Goal: Check status: Check status

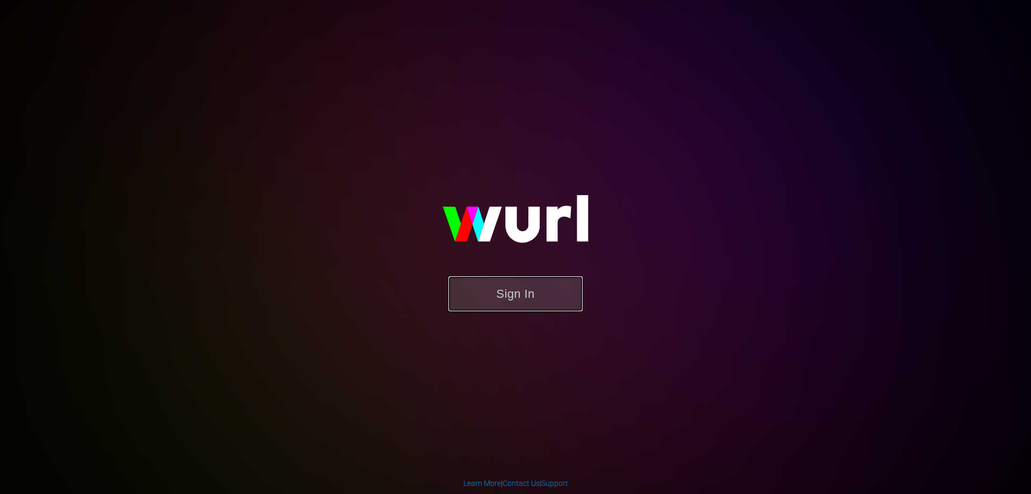
click at [570, 291] on button "Sign In" at bounding box center [515, 293] width 134 height 35
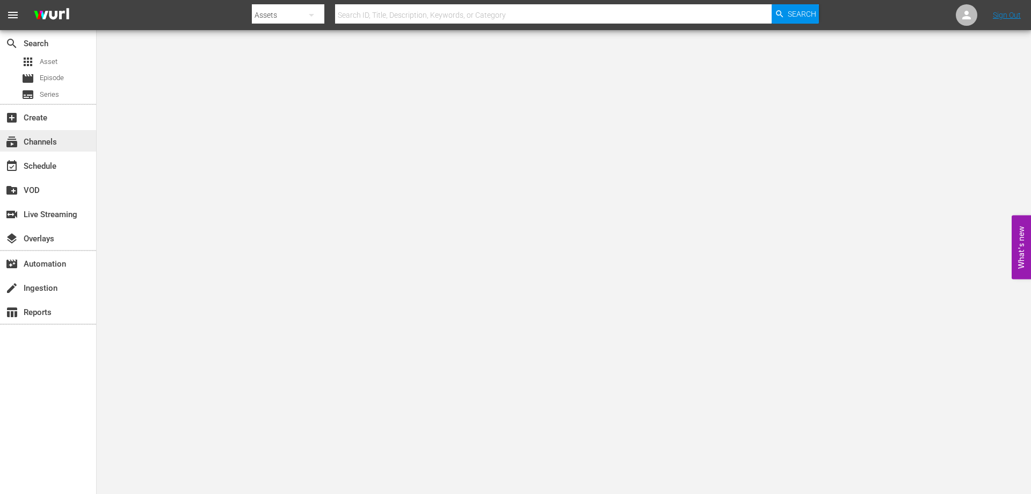
click at [61, 144] on div "subscriptions Channels" at bounding box center [48, 140] width 96 height 21
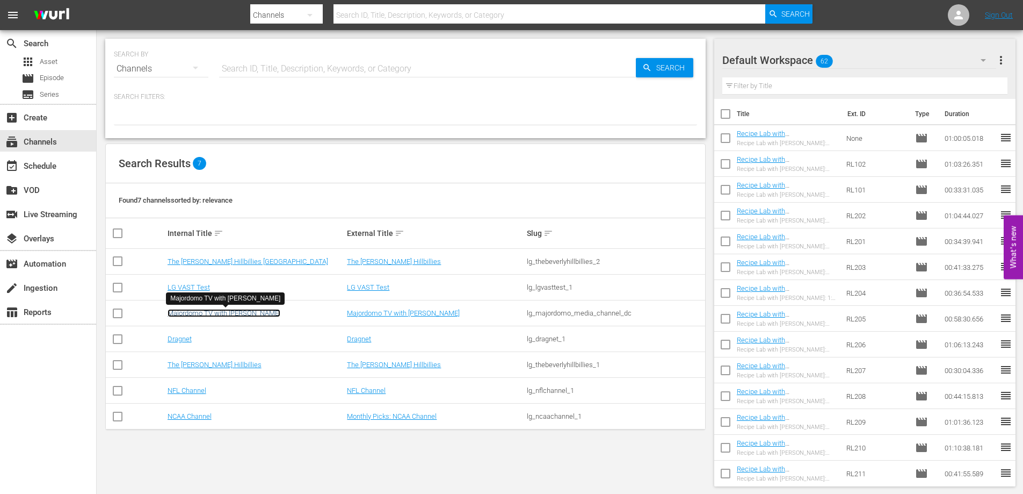
click at [237, 310] on link "Majordomo TV with David Chang" at bounding box center [224, 313] width 113 height 8
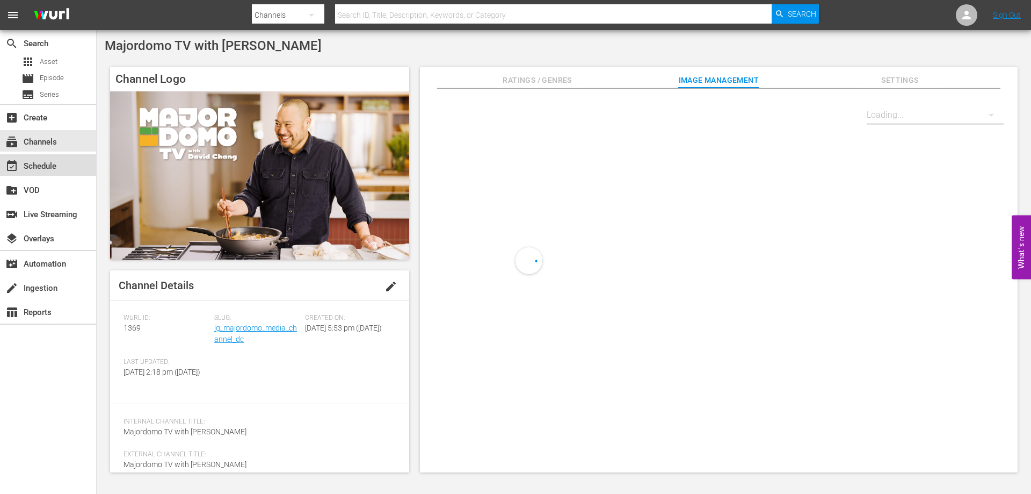
click at [50, 164] on div "event_available Schedule" at bounding box center [30, 165] width 60 height 10
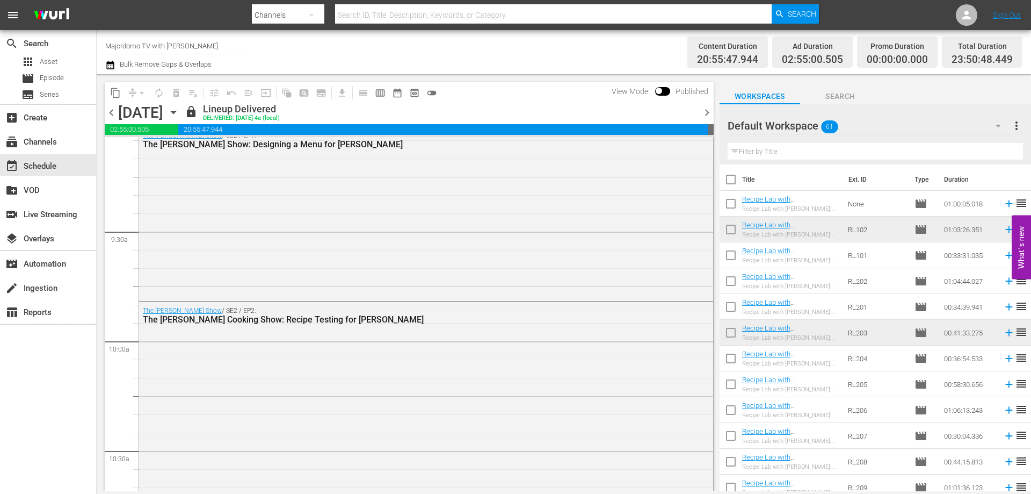
scroll to position [2256, 0]
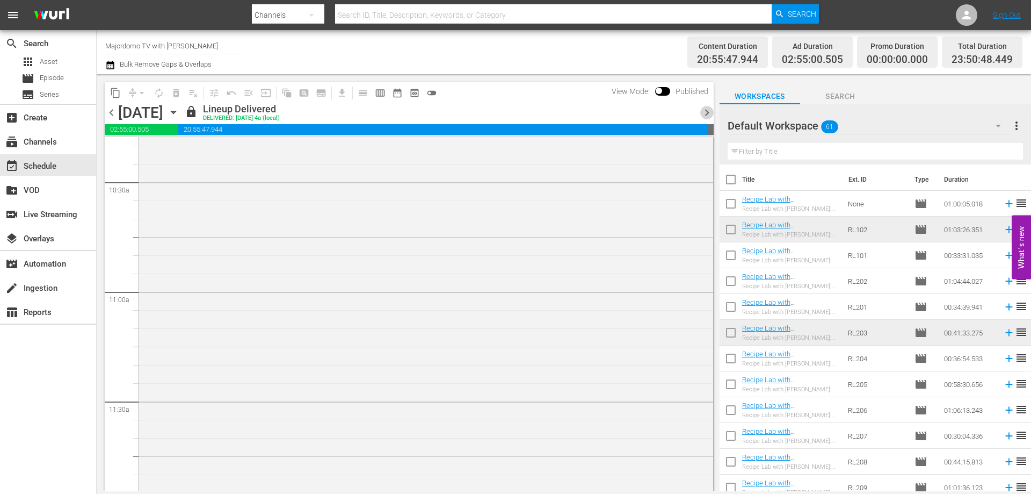
click at [708, 106] on span "chevron_right" at bounding box center [706, 112] width 13 height 13
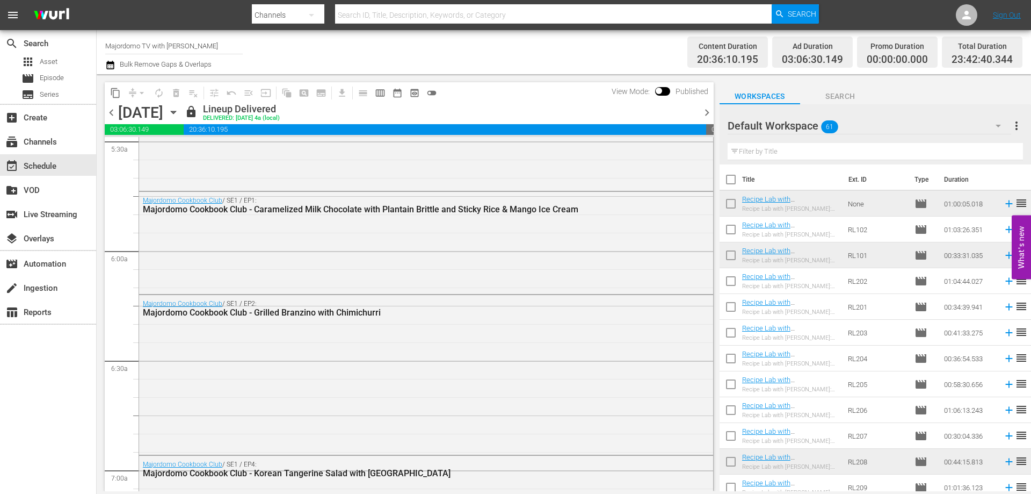
scroll to position [1164, 0]
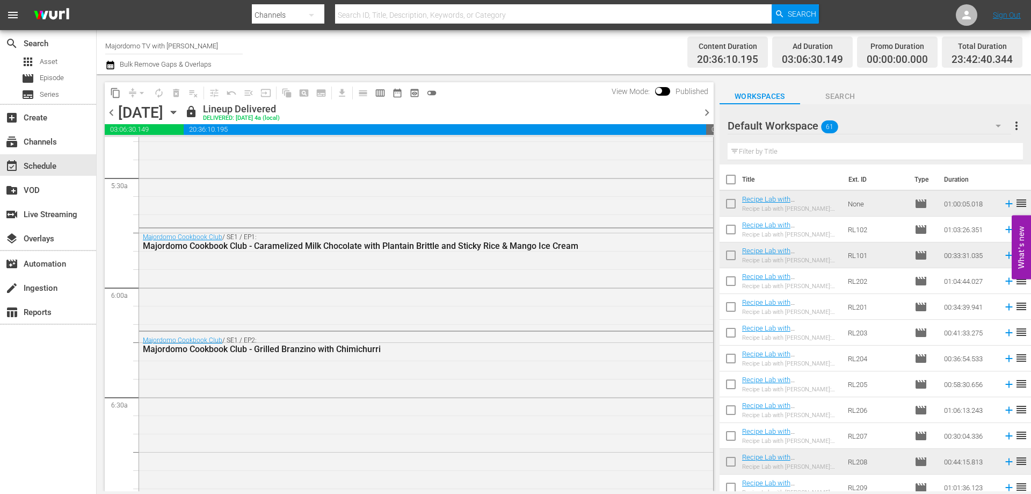
click at [705, 112] on span "chevron_right" at bounding box center [706, 112] width 13 height 13
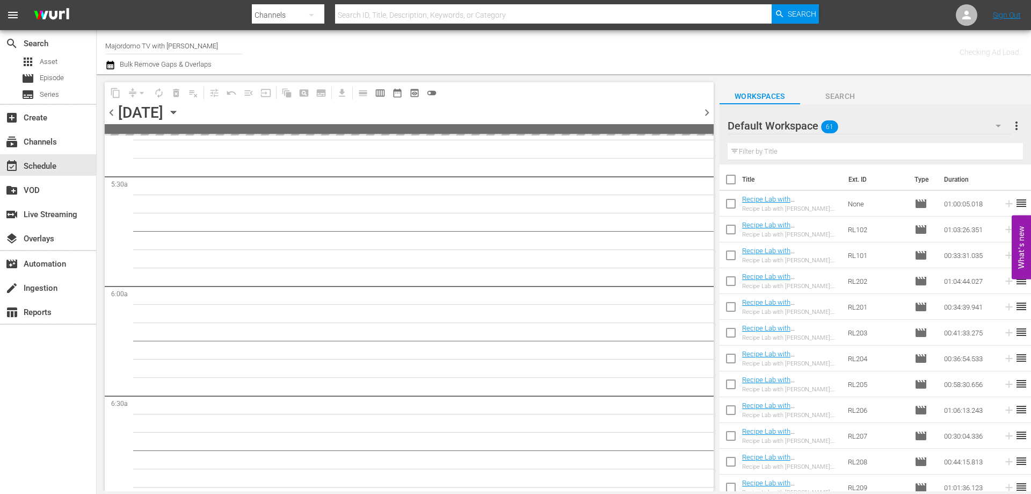
scroll to position [1201, 0]
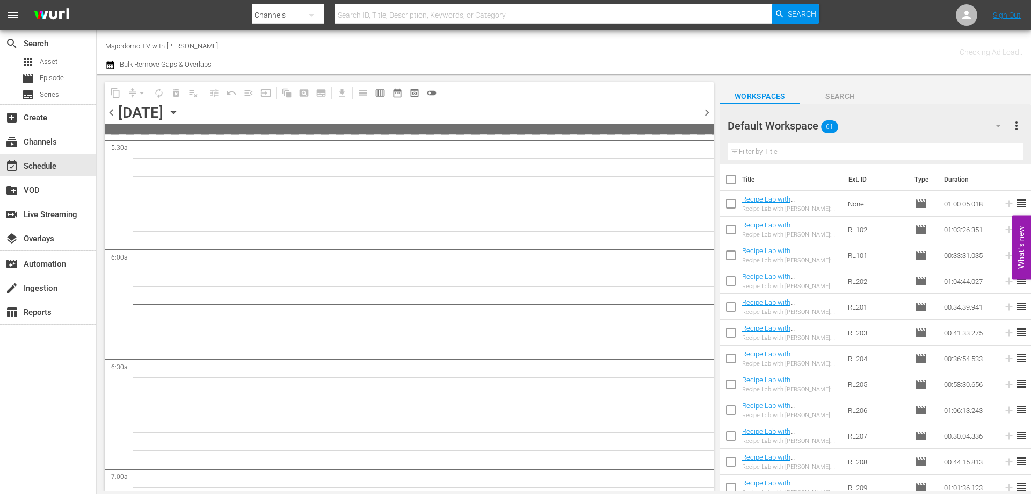
click at [705, 112] on span "chevron_right" at bounding box center [706, 112] width 13 height 13
